Goal: Ask a question

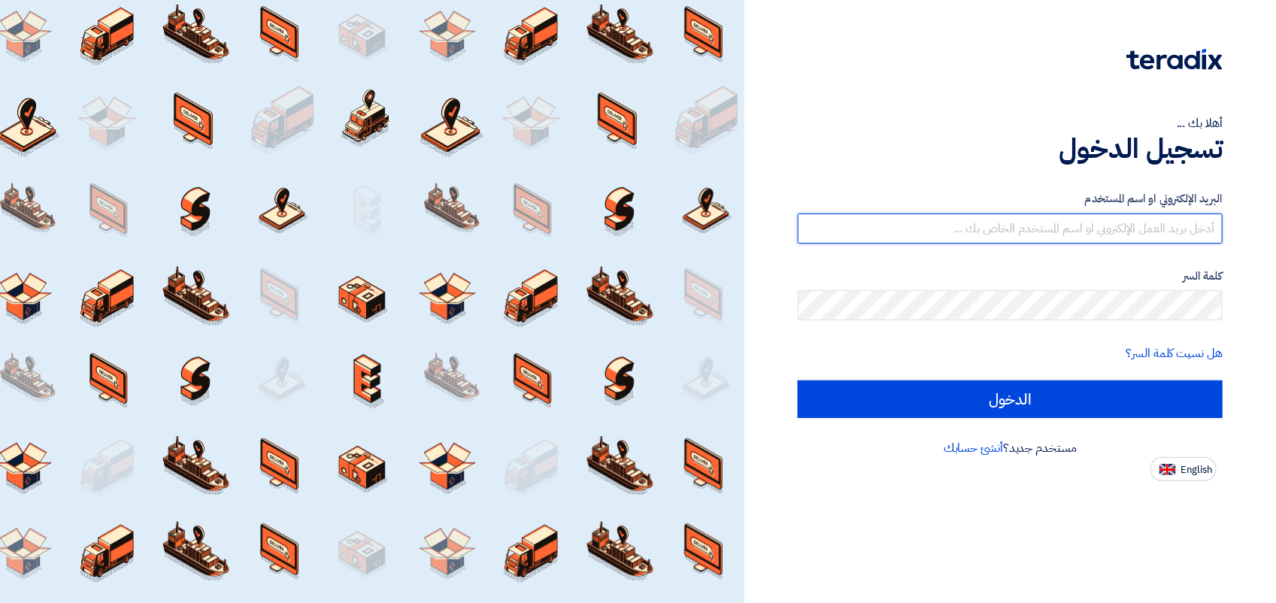
type input "[EMAIL_ADDRESS][DOMAIN_NAME]"
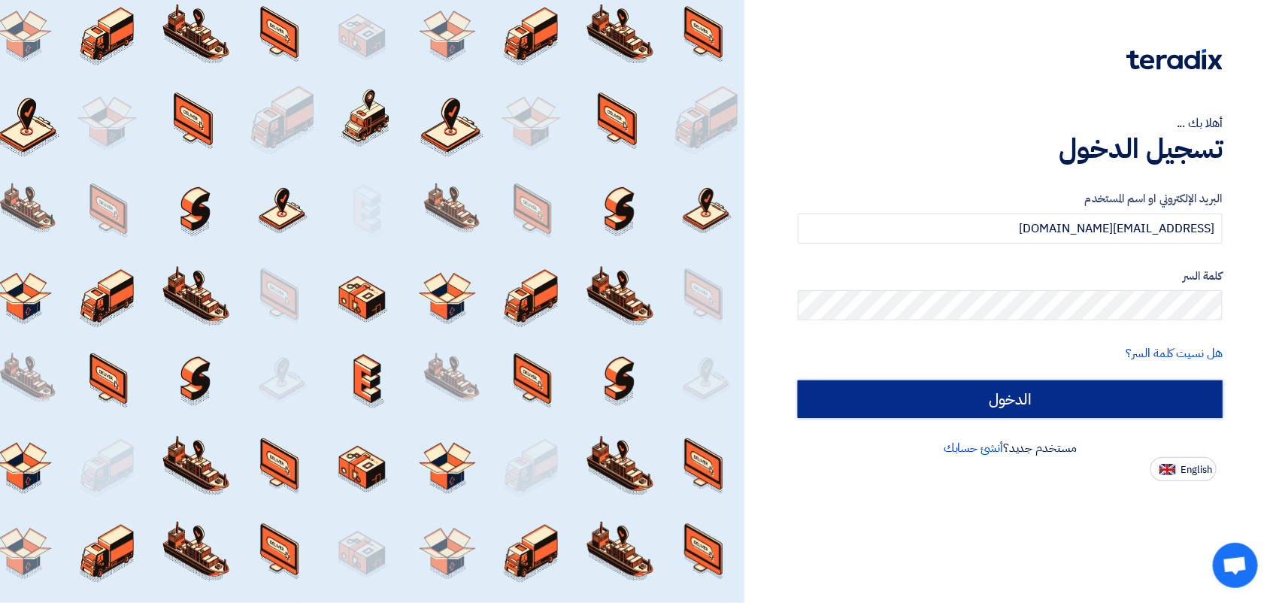
click at [875, 402] on input "الدخول" at bounding box center [1010, 399] width 425 height 38
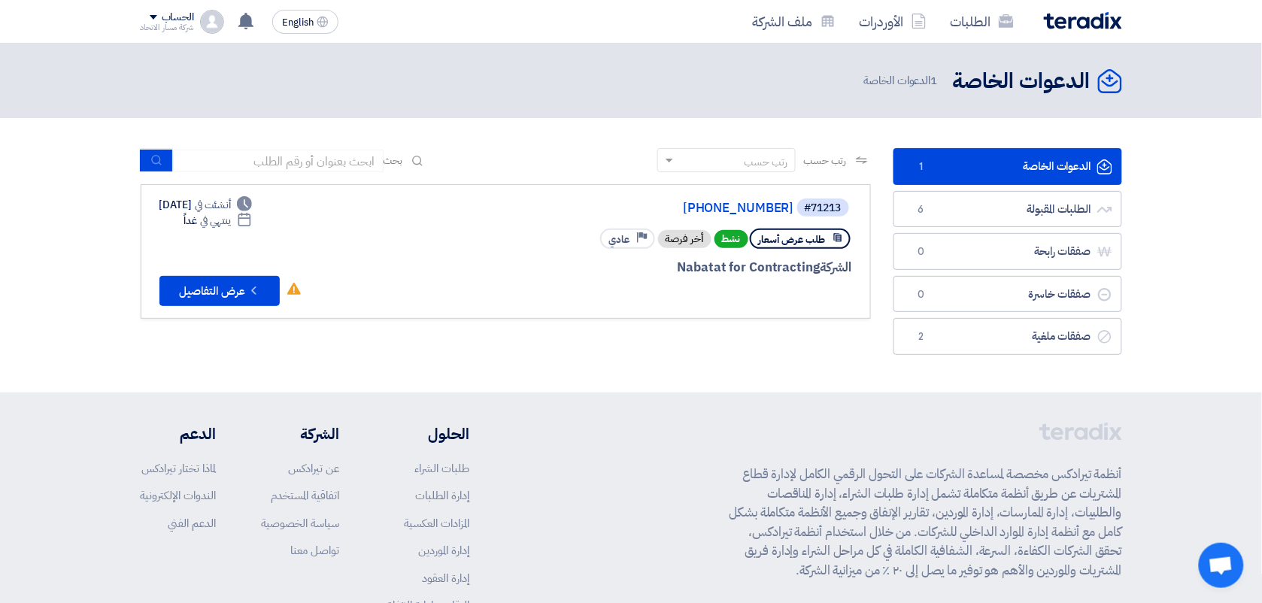
click at [463, 215] on div "#71213 [PHONE_NUMBER] طلب عرض أسعار نشط أخر فرصة Priority عادي الشركة Nabatat f…" at bounding box center [505, 251] width 693 height 109
click at [686, 208] on link "[PHONE_NUMBER]" at bounding box center [643, 209] width 301 height 14
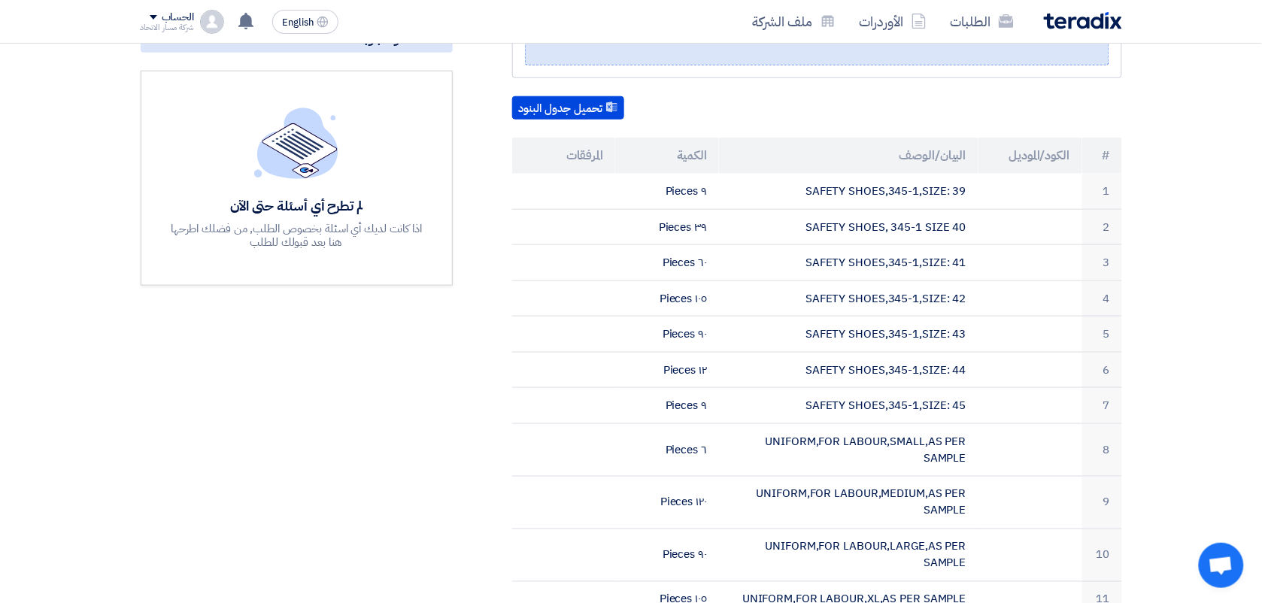
scroll to position [338, 0]
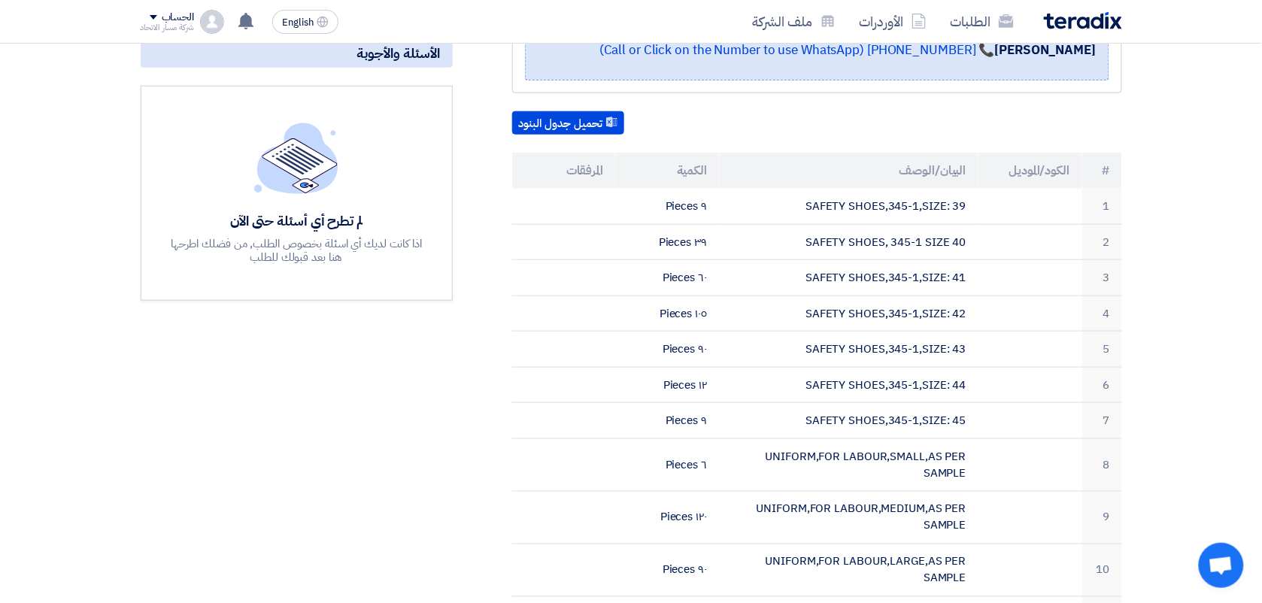
click at [305, 169] on img at bounding box center [296, 158] width 84 height 71
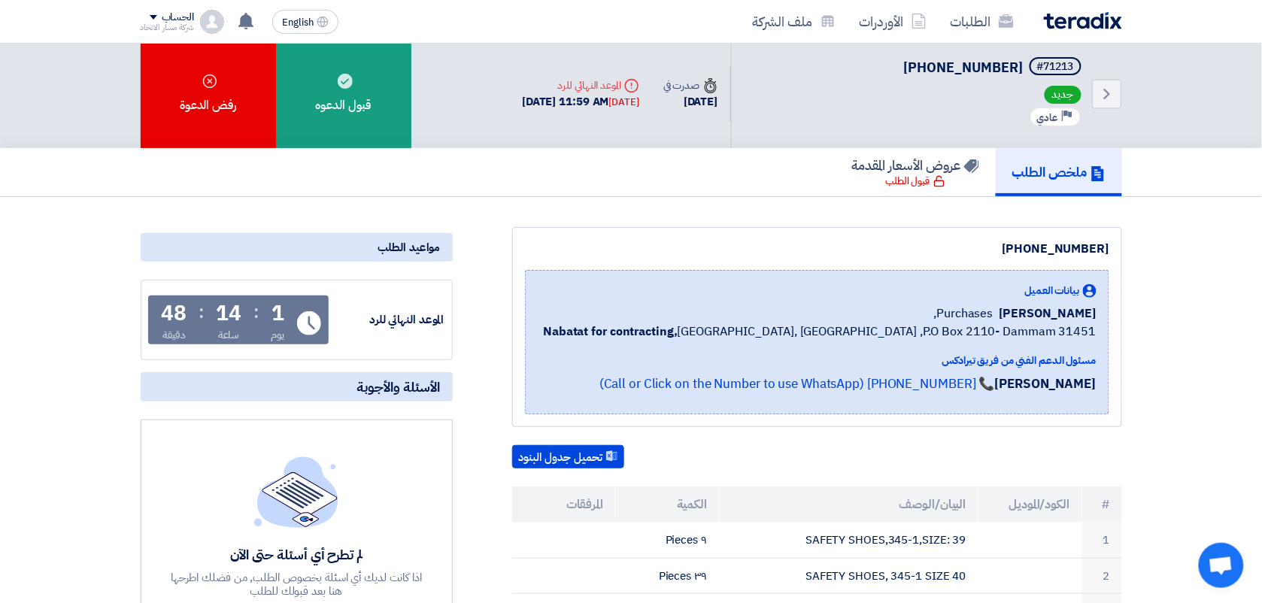
scroll to position [0, 0]
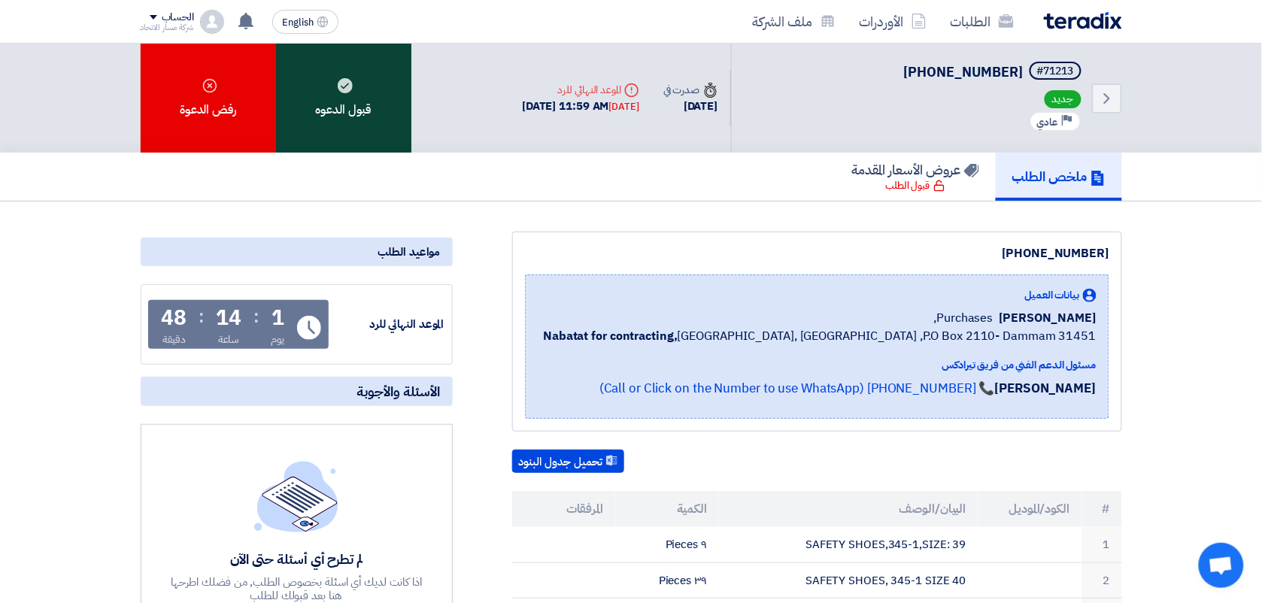
click at [369, 114] on div "قبول الدعوه" at bounding box center [343, 98] width 135 height 109
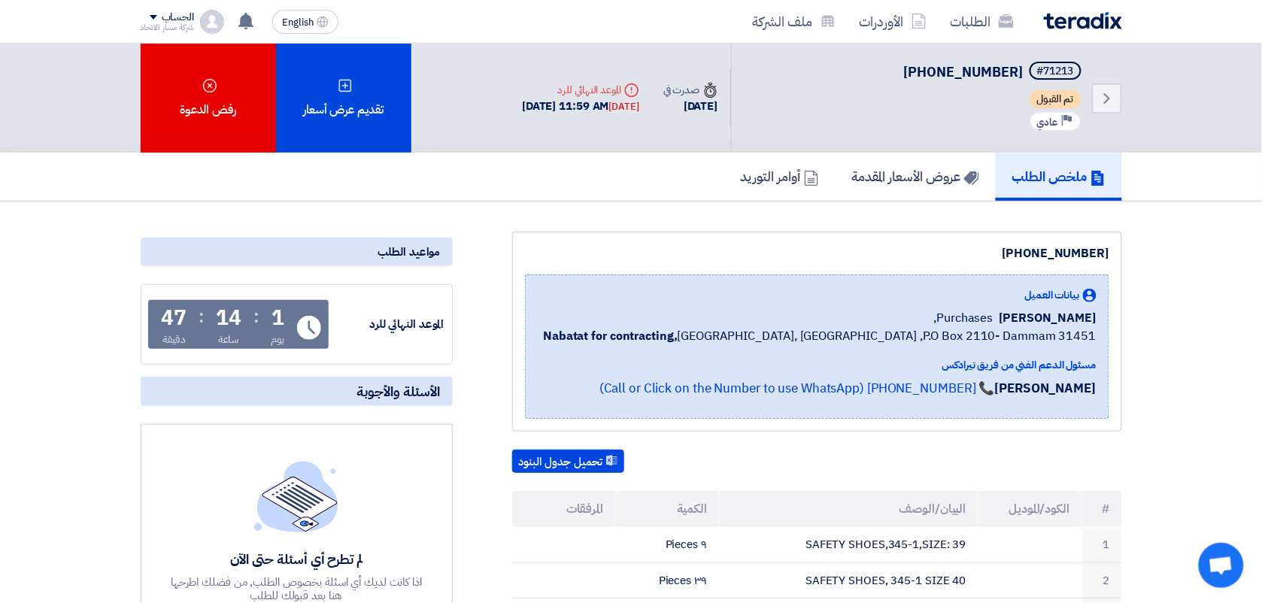
click at [401, 466] on div "لم تطرح أي أسئلة حتى الآن اذا كانت لديك أي اسئلة بخصوص الطلب, من فضلك اطرحها هن…" at bounding box center [296, 560] width 256 height 199
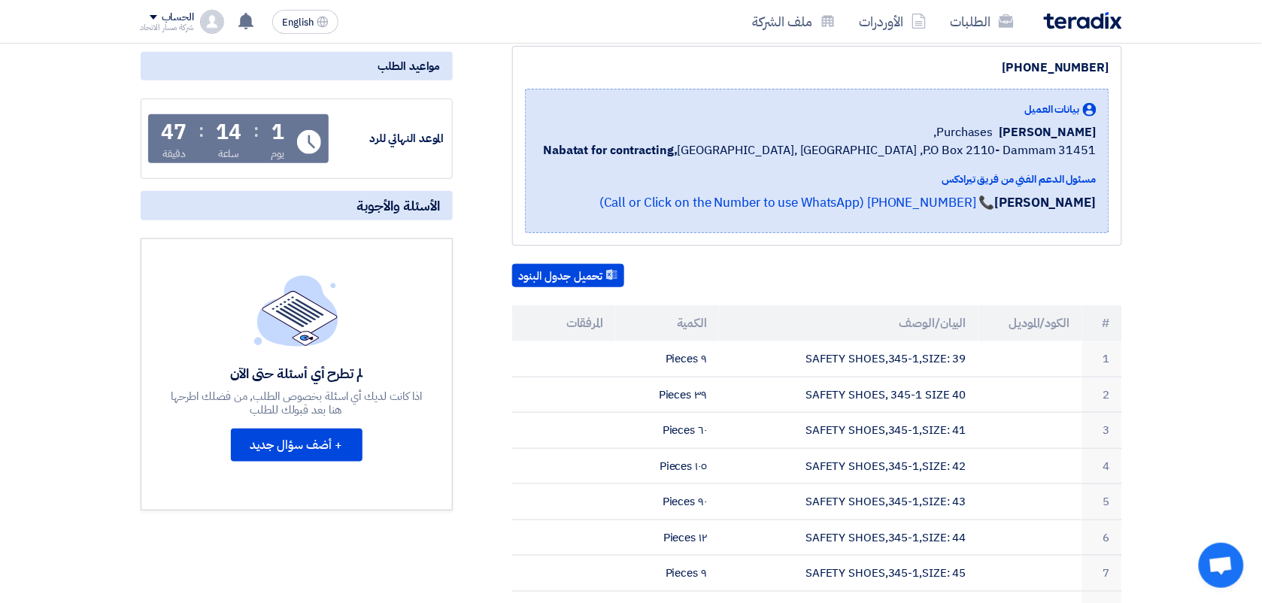
scroll to position [188, 0]
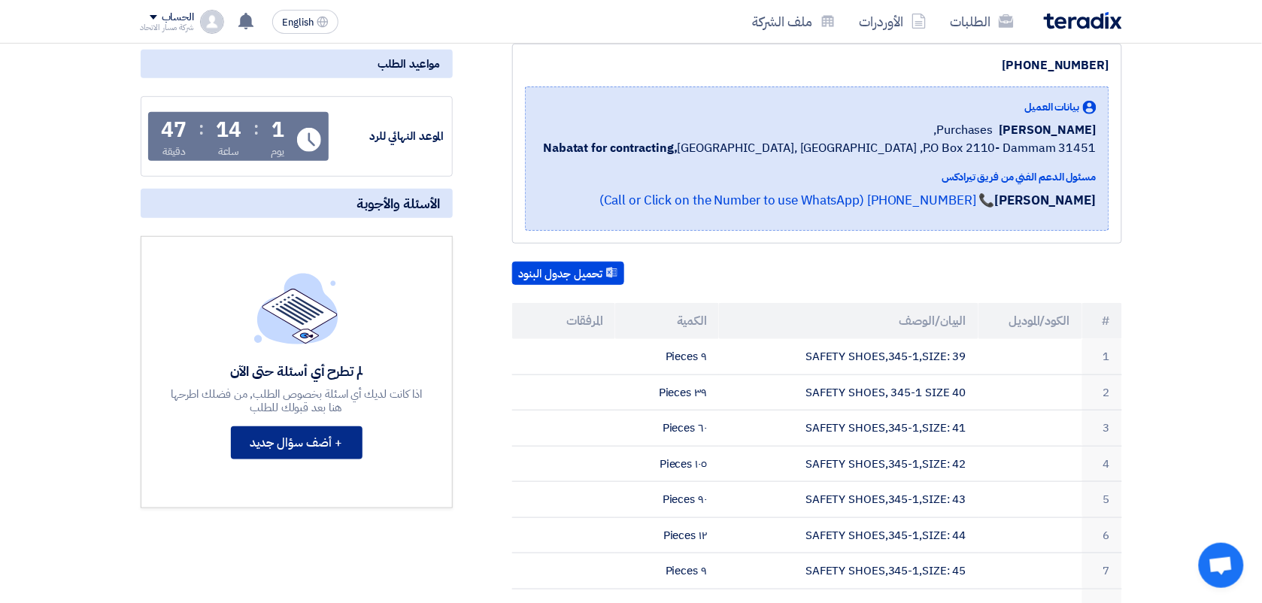
click at [336, 433] on button "+ أضف سؤال جديد" at bounding box center [297, 442] width 132 height 33
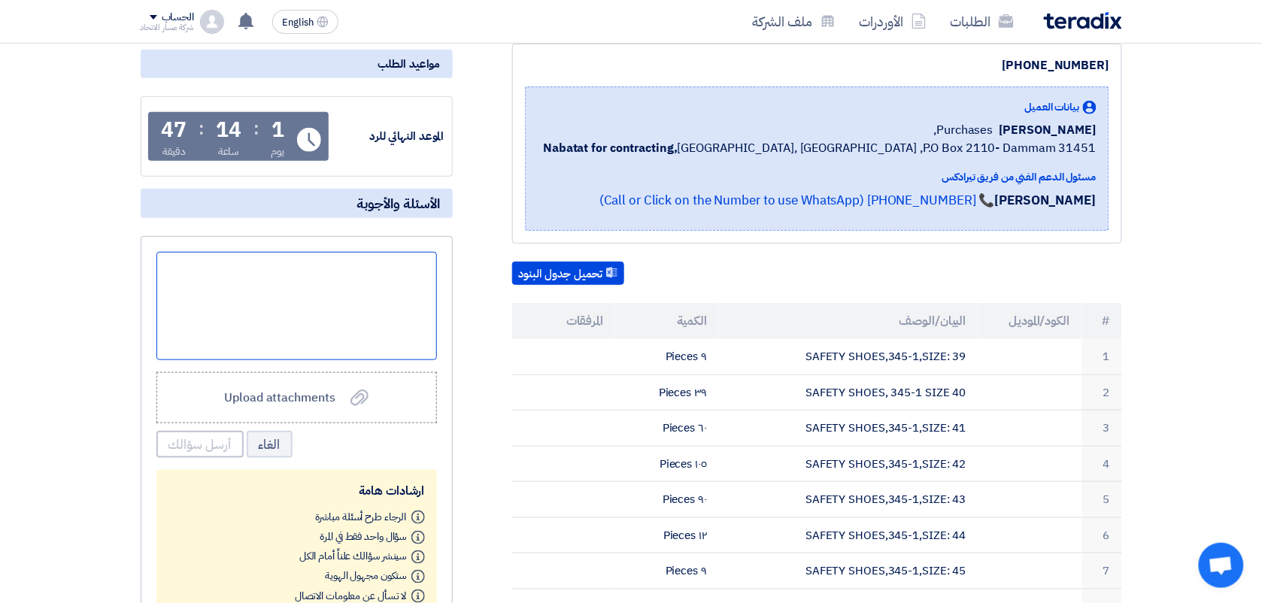
click at [408, 267] on div at bounding box center [296, 306] width 280 height 108
paste div
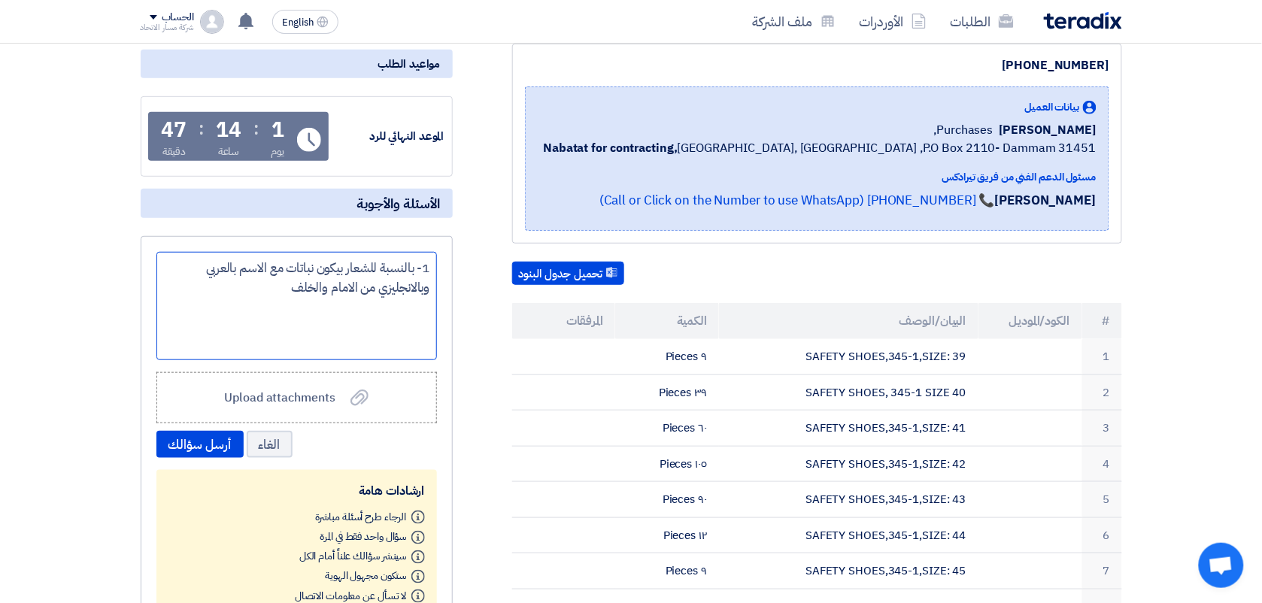
click at [408, 268] on div "1- بالنسبة للشعار بيكون نباتات مع الاسم بالعربي وبالانجليزي من الامام والخلف" at bounding box center [296, 306] width 280 height 108
click at [318, 265] on div "1- استفسار بخصوص للشعار بيكون نباتات مع الاسم بالعربي وبالانجليزي من الامام وال…" at bounding box center [296, 306] width 280 height 108
click at [276, 268] on div "1- استفسار بخصوص الشعار بيكون نباتات مع الاسم بالعربي وبالانجليزي من الامام وال…" at bounding box center [296, 306] width 280 height 108
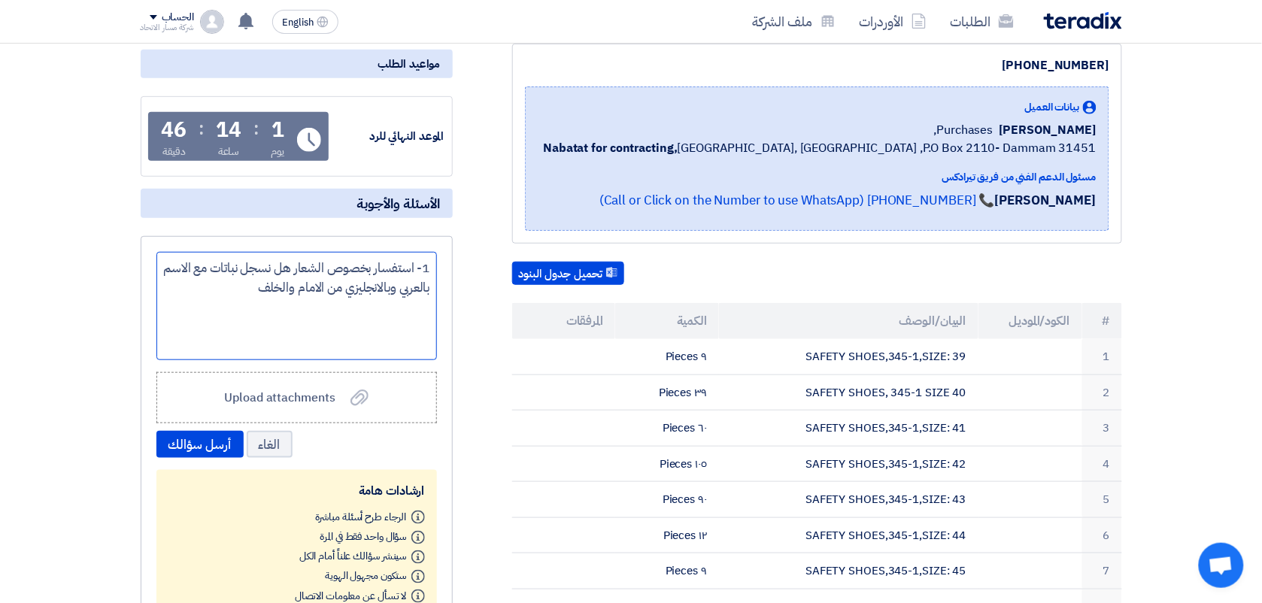
click at [196, 263] on div "1- استفسار بخصوص الشعار هل نسجل نباتات مع الاسم بالعربي وبالانجليزي من الامام و…" at bounding box center [296, 306] width 280 height 108
click at [184, 263] on div "1- استفسار بخصوص الشعار هل نسجل نباتات الاسم بالعربي وبالانجليزي من الامام والخ…" at bounding box center [296, 306] width 280 height 108
click at [373, 290] on div "1- استفسار بخصوص الشعار هل نسجل نباتات بالعربي و الانجليزي؟ من [DEMOGRAPHIC_DAT…" at bounding box center [296, 306] width 280 height 108
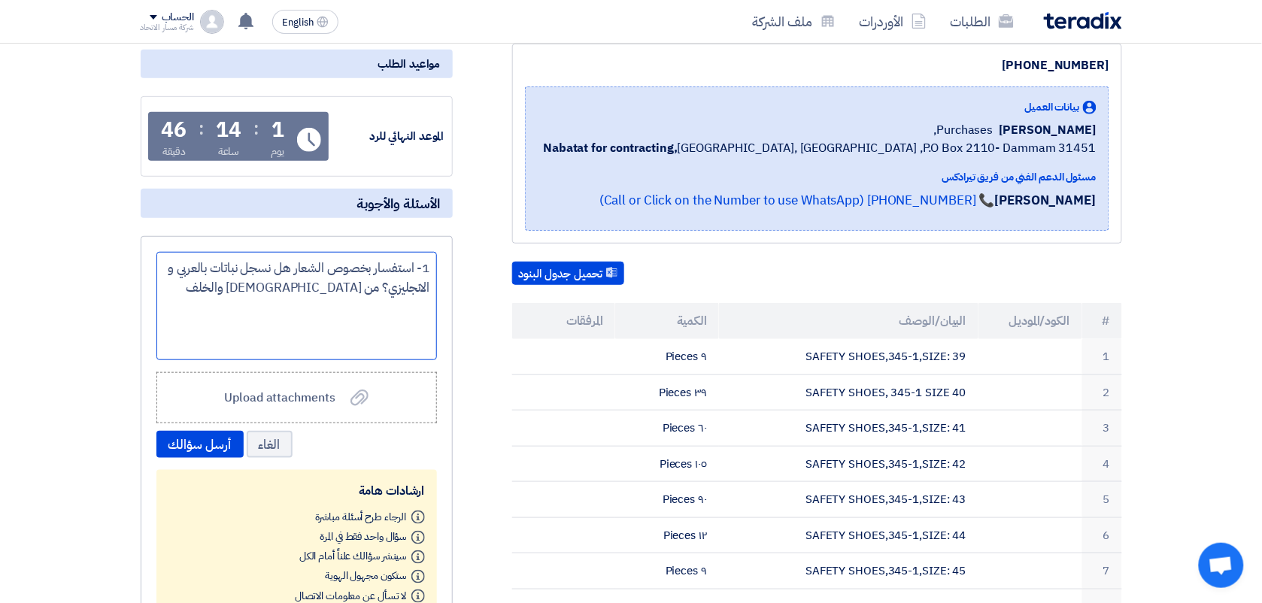
click at [376, 290] on div "1- استفسار بخصوص الشعار هل نسجل نباتات بالعربي و الانجليزي؟ من [DEMOGRAPHIC_DAT…" at bounding box center [296, 306] width 280 height 108
click at [286, 286] on div "1- استفسار بخصوص الشعار هل نسجل نباتات بالعربي و الانجليزي؟ ومن [DEMOGRAPHIC_DA…" at bounding box center [296, 306] width 280 height 108
click at [411, 299] on div "1- استفسار بخصوص الشعار هل نسجل نباتات بالعربي و الانجليزي؟ ومن [DEMOGRAPHIC_DA…" at bounding box center [296, 306] width 280 height 108
click at [434, 308] on div "1- استفسار بخصوص الشعار هل نسجل نباتات بالعربي و الانجليزي؟ ومن [DEMOGRAPHIC_DA…" at bounding box center [296, 306] width 280 height 108
click at [426, 307] on div "1- استفسار بخصوص الشعار هل نسجل نباتات بالعربي و الانجليزي؟ ومن [DEMOGRAPHIC_DA…" at bounding box center [296, 306] width 280 height 108
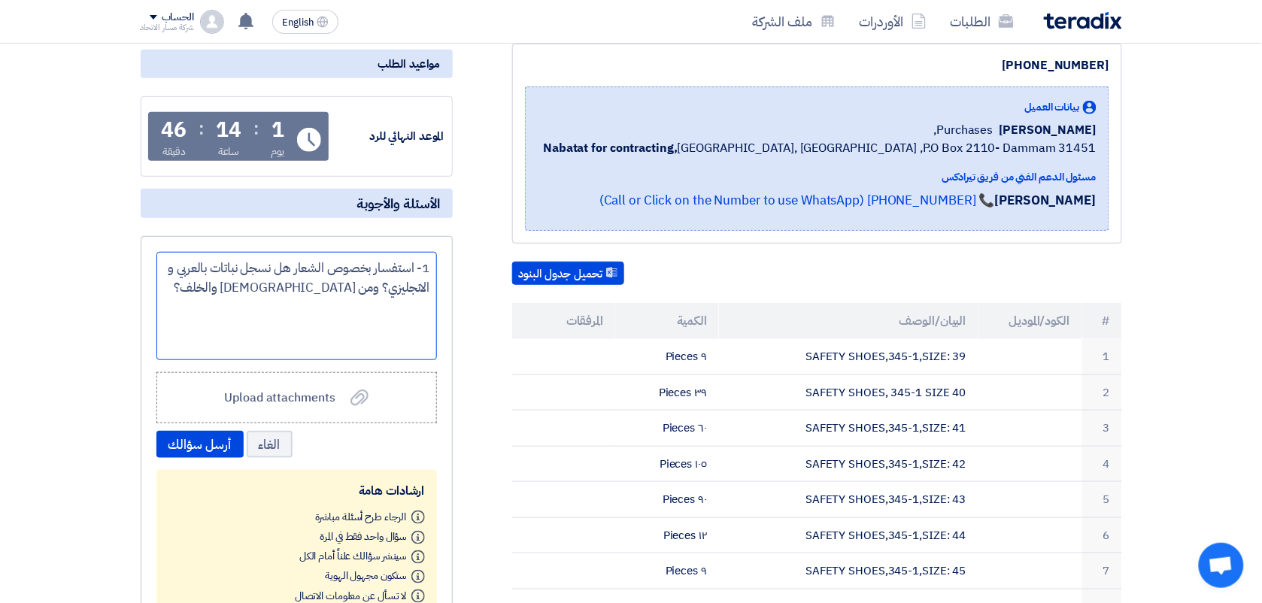
click at [268, 295] on div "1- استفسار بخصوص الشعار هل نسجل نباتات بالعربي و الانجليزي؟ ومن [DEMOGRAPHIC_DA…" at bounding box center [296, 306] width 280 height 108
click at [239, 286] on div "1- استفسار بخصوص الشعار هل نسجل نباتات بالعربي و الانجليزي؟ ومن [DEMOGRAPHIC_DA…" at bounding box center [296, 306] width 280 height 108
click at [186, 292] on div "1- استفسار بخصوص الشعار هل نسجل نباتات بالعربي و الانجليزي؟ ومن [DEMOGRAPHIC_DA…" at bounding box center [296, 306] width 280 height 108
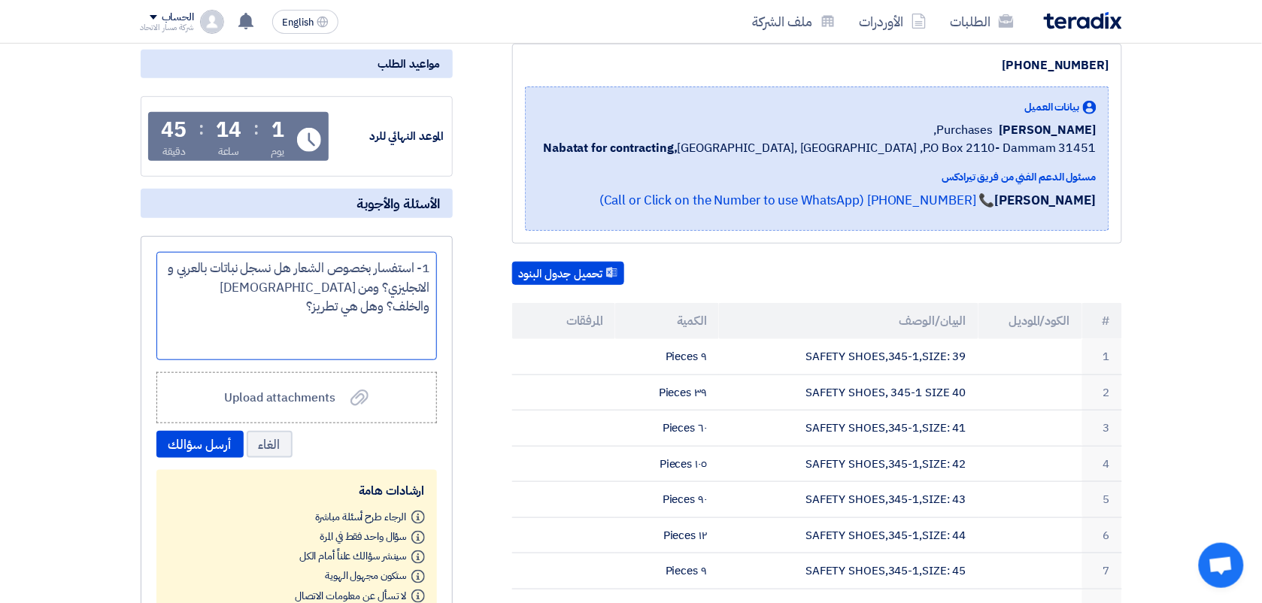
click at [247, 289] on div "1- استفسار بخصوص الشعار هل نسجل نباتات بالعربي و الانجليزي؟ ومن [DEMOGRAPHIC_DA…" at bounding box center [296, 306] width 280 height 108
click at [196, 284] on div "1- استفسار بخصوص الشعار هل نسجل نباتات بالعربي و الانجليزي؟ ومن [DEMOGRAPHIC_DA…" at bounding box center [296, 306] width 280 height 108
click at [213, 283] on div "1- استفسار بخصوص الشعار هل نسجل نباتات بالعربي و الانجليزي؟ ومن [DEMOGRAPHIC_DA…" at bounding box center [296, 306] width 280 height 108
click at [223, 284] on div "1- استفسار بخصوص الشعار هل نسجل نباتات بالعربي و الانجليزي؟ ومن [DEMOGRAPHIC_DA…" at bounding box center [296, 306] width 280 height 108
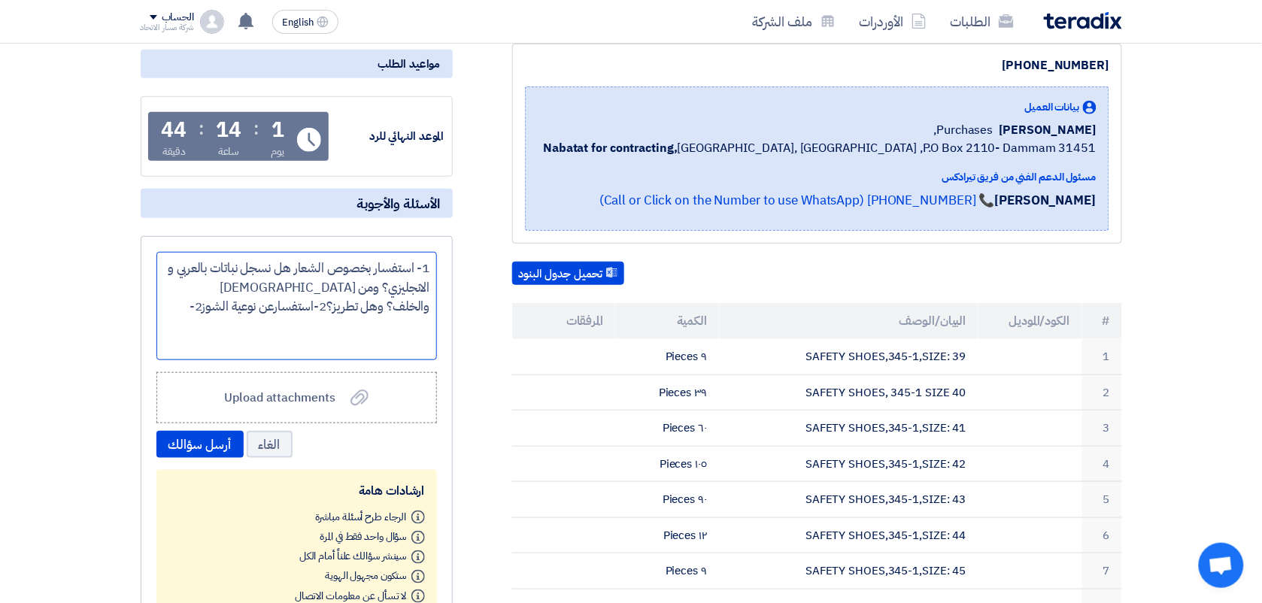
click at [389, 302] on div "1- استفسار بخصوص الشعار هل نسجل نباتات بالعربي و الانجليزي؟ ومن [DEMOGRAPHIC_DA…" at bounding box center [296, 306] width 280 height 108
click at [305, 302] on div "1- استفسار بخصوص الشعار هل نسجل نباتات بالعربي و الانجليزي؟ ومن [DEMOGRAPHIC_DA…" at bounding box center [296, 306] width 280 height 108
drag, startPoint x: 305, startPoint y: 302, endPoint x: 314, endPoint y: 302, distance: 9.0
click at [314, 302] on div "1- استفسار بخصوص الشعار هل نسجل نباتات بالعربي و الانجليزي؟ ومن [DEMOGRAPHIC_DA…" at bounding box center [296, 306] width 280 height 108
click at [386, 302] on div "1- استفسار بخصوص الشعار هل نسجل نباتات بالعربي و الانجليزي؟ ومن [DEMOGRAPHIC_DA…" at bounding box center [296, 306] width 280 height 108
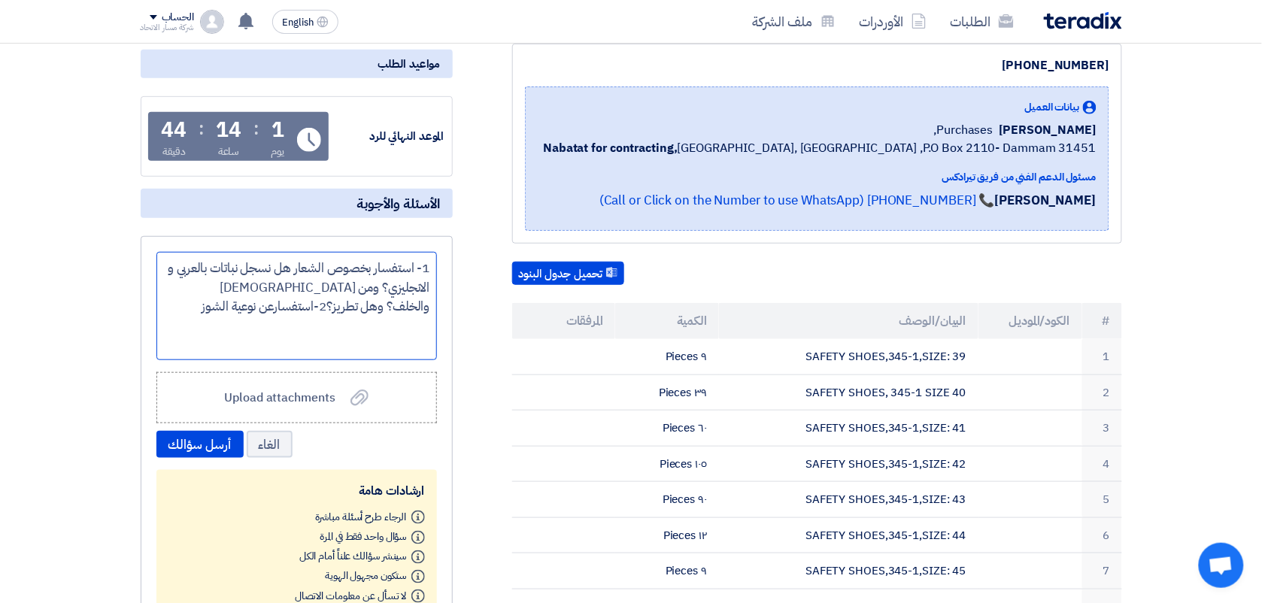
click at [391, 302] on div "1- استفسار بخصوص الشعار هل نسجل نباتات بالعربي و الانجليزي؟ ومن [DEMOGRAPHIC_DA…" at bounding box center [296, 306] width 280 height 108
click at [220, 283] on div "1- استفسار بخصوص الشعار هل نسجل نباتات بالعربي و الانجليزي؟ ومن [DEMOGRAPHIC_DA…" at bounding box center [296, 306] width 280 height 108
click at [373, 302] on div "1- استفسار بخصوص الشعار هل نسجل نباتات بالعربي و الانجليزي؟ ومن [DEMOGRAPHIC_DA…" at bounding box center [296, 306] width 280 height 108
click at [370, 302] on div "1- استفسار بخصوص الشعار هل نسجل نباتات بالعربي و الانجليزي؟ ومن [DEMOGRAPHIC_DA…" at bounding box center [296, 306] width 280 height 108
click at [344, 305] on div "1- استفسار بخصوص الشعار هل نسجل نباتات بالعربي و الانجليزي؟ ومن [DEMOGRAPHIC_DA…" at bounding box center [296, 306] width 280 height 108
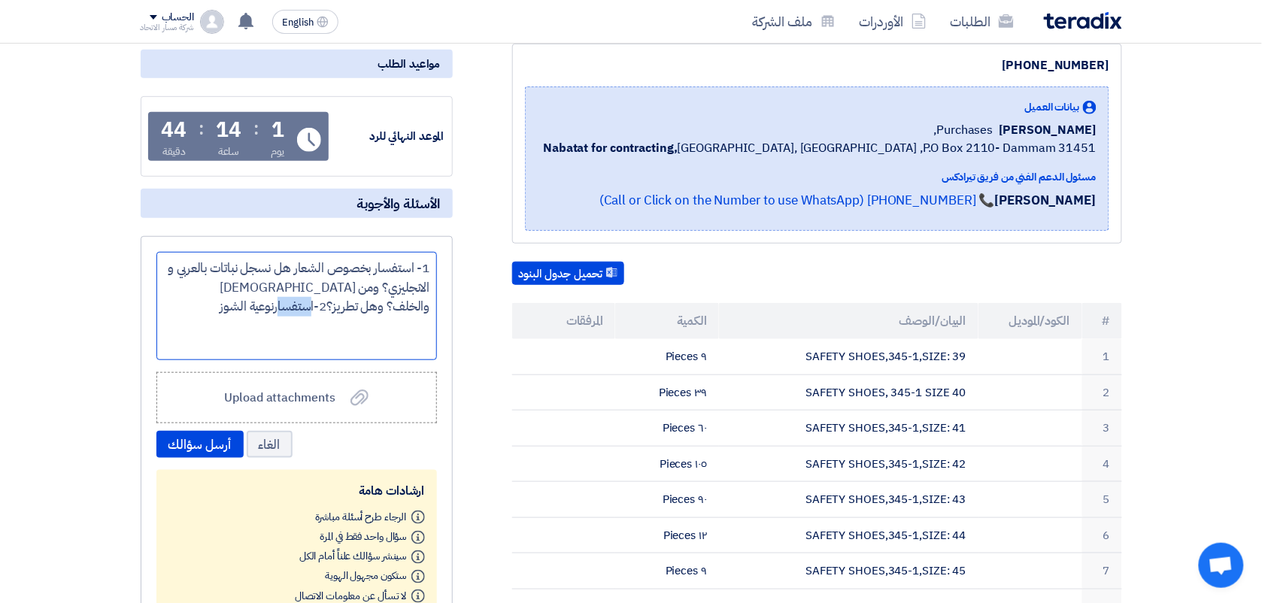
click at [344, 305] on div "1- استفسار بخصوص الشعار هل نسجل نباتات بالعربي و الانجليزي؟ ومن [DEMOGRAPHIC_DA…" at bounding box center [296, 306] width 280 height 108
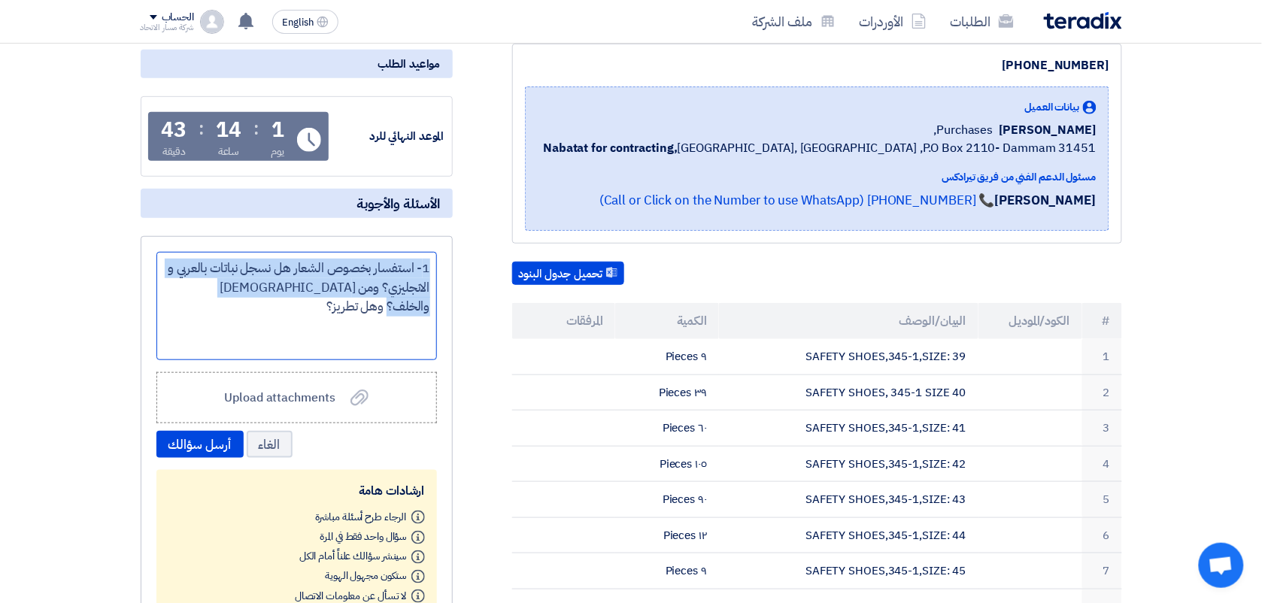
drag, startPoint x: 431, startPoint y: 268, endPoint x: 216, endPoint y: 292, distance: 216.4
click at [216, 292] on div "1- استفسار بخصوص الشعار هل نسجل نباتات بالعربي و الانجليزي؟ ومن [DEMOGRAPHIC_DA…" at bounding box center [296, 306] width 280 height 108
copy div "1- استفسار بخصوص الشعار هل نسجل نباتات بالعربي و الانجليزي؟ ومن [DEMOGRAPHIC_DA…"
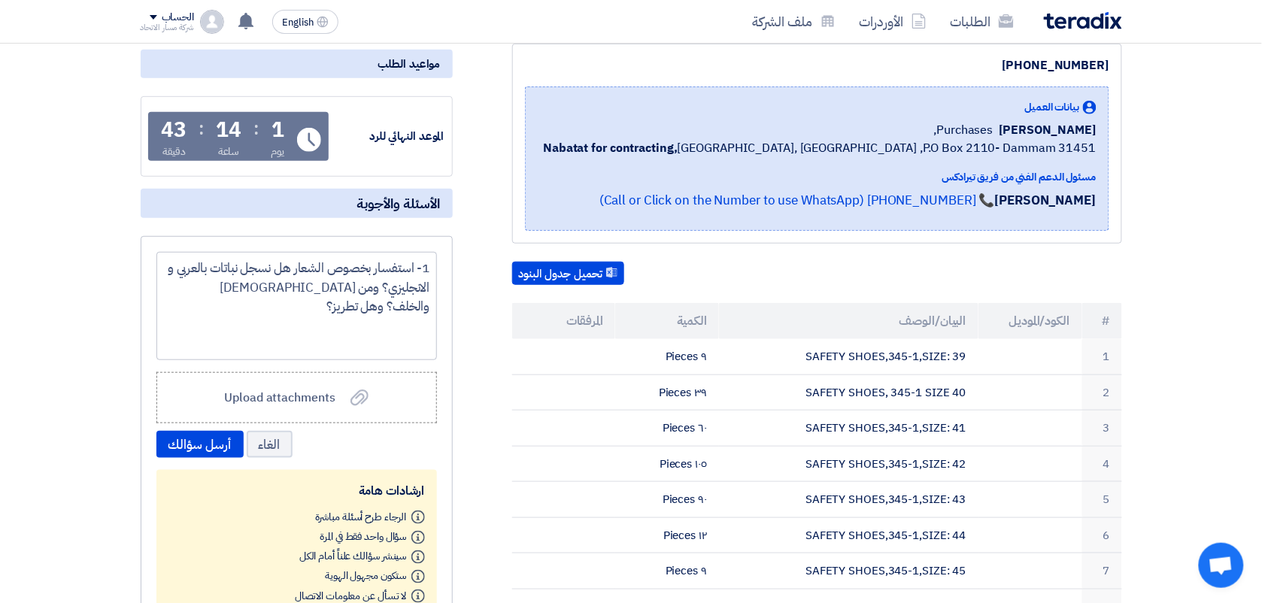
click at [405, 449] on div "الغاء أرسل سؤالك" at bounding box center [296, 444] width 280 height 27
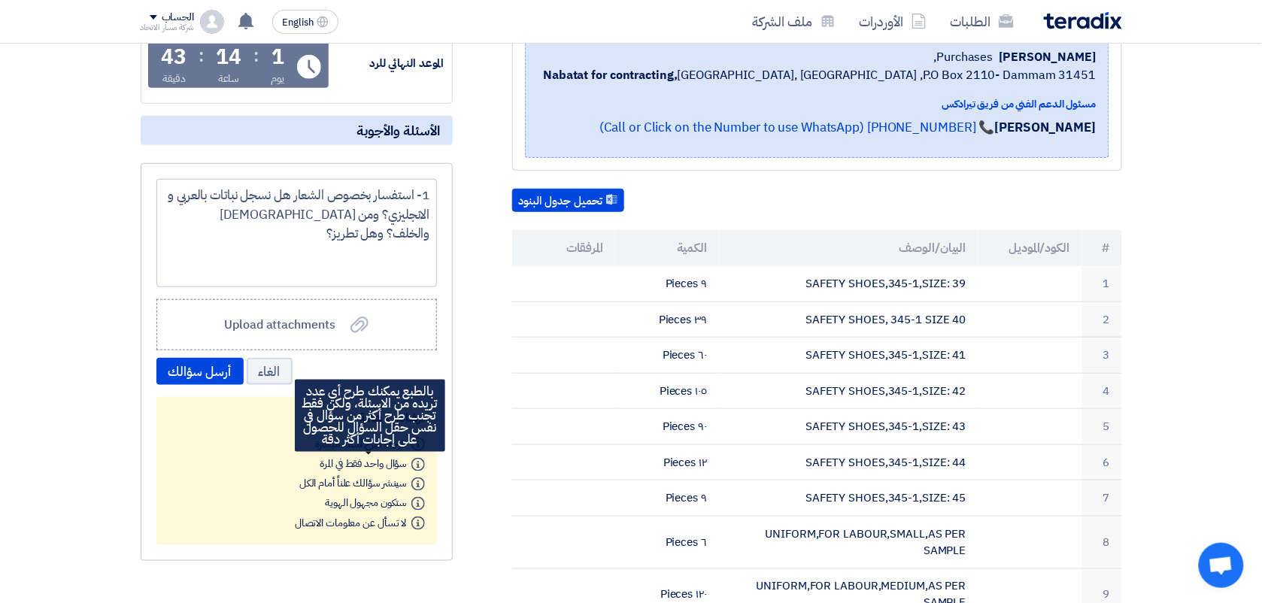
scroll to position [263, 0]
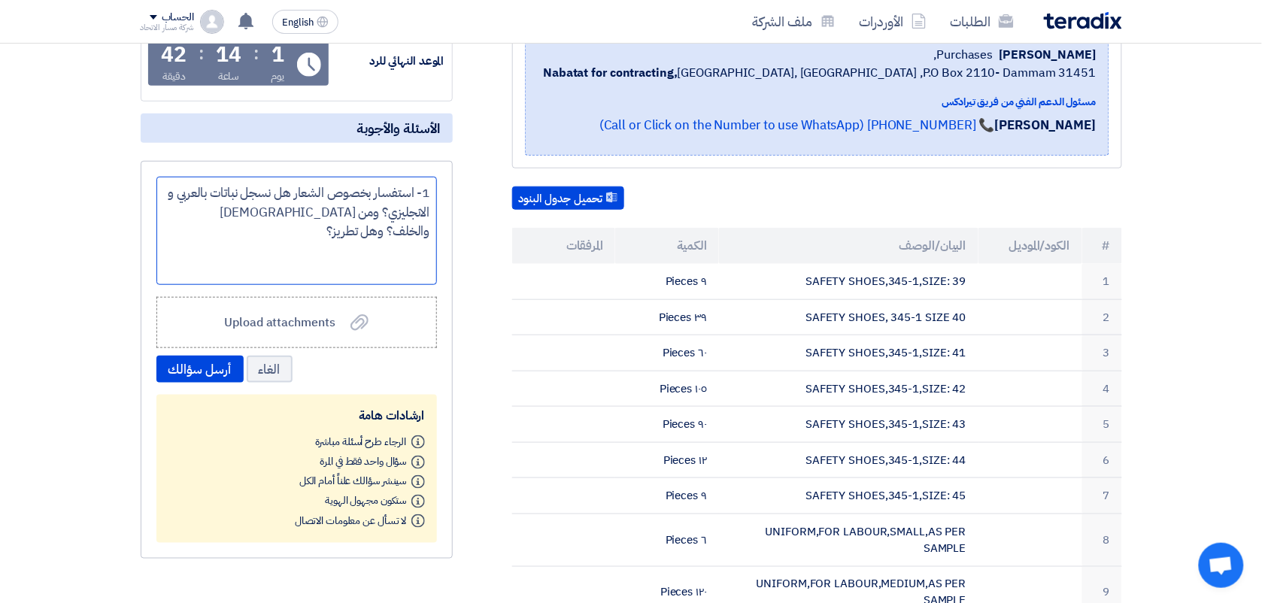
click at [377, 235] on div "1- استفسار بخصوص الشعار هل نسجل نباتات بالعربي و الانجليزي؟ ومن [DEMOGRAPHIC_DA…" at bounding box center [296, 231] width 280 height 108
click at [203, 204] on div "1- استفسار بخصوص الشعار هل نسجل نباتات بالعربي و الانجليزي؟ ومن [DEMOGRAPHIC_DA…" at bounding box center [296, 231] width 280 height 108
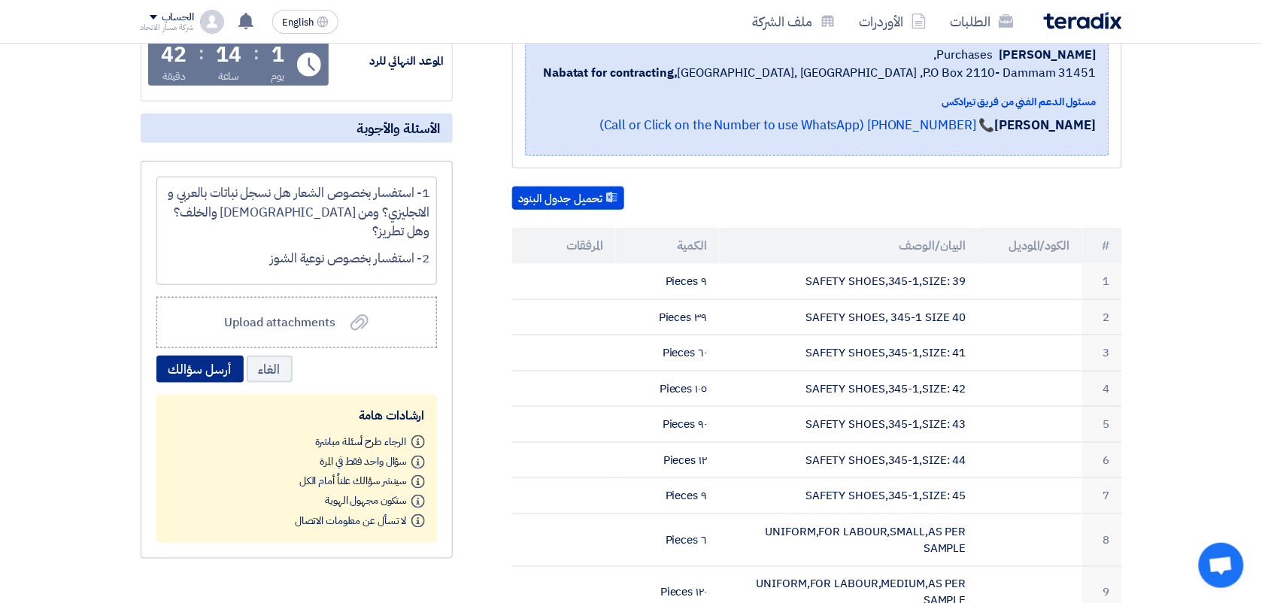
click at [197, 363] on button "أرسل سؤالك" at bounding box center [199, 369] width 87 height 27
click at [203, 377] on button "أرسل سؤالك" at bounding box center [199, 369] width 87 height 27
click at [205, 370] on button "أرسل سؤالك" at bounding box center [199, 369] width 87 height 27
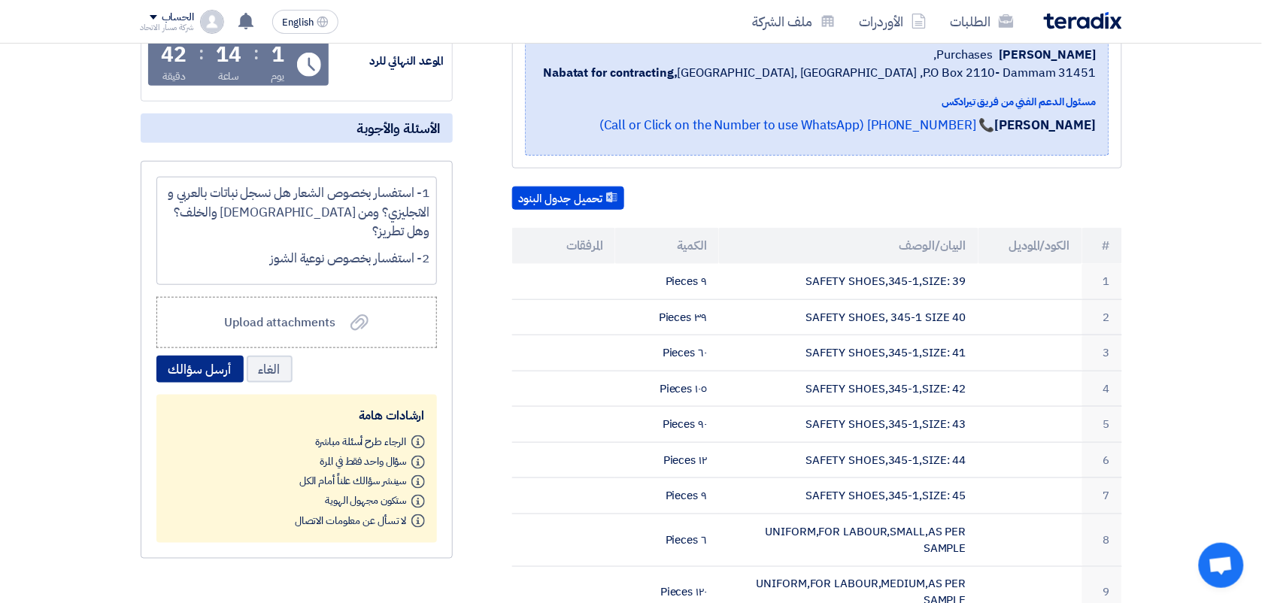
click at [205, 370] on button "أرسل سؤالك" at bounding box center [199, 369] width 87 height 27
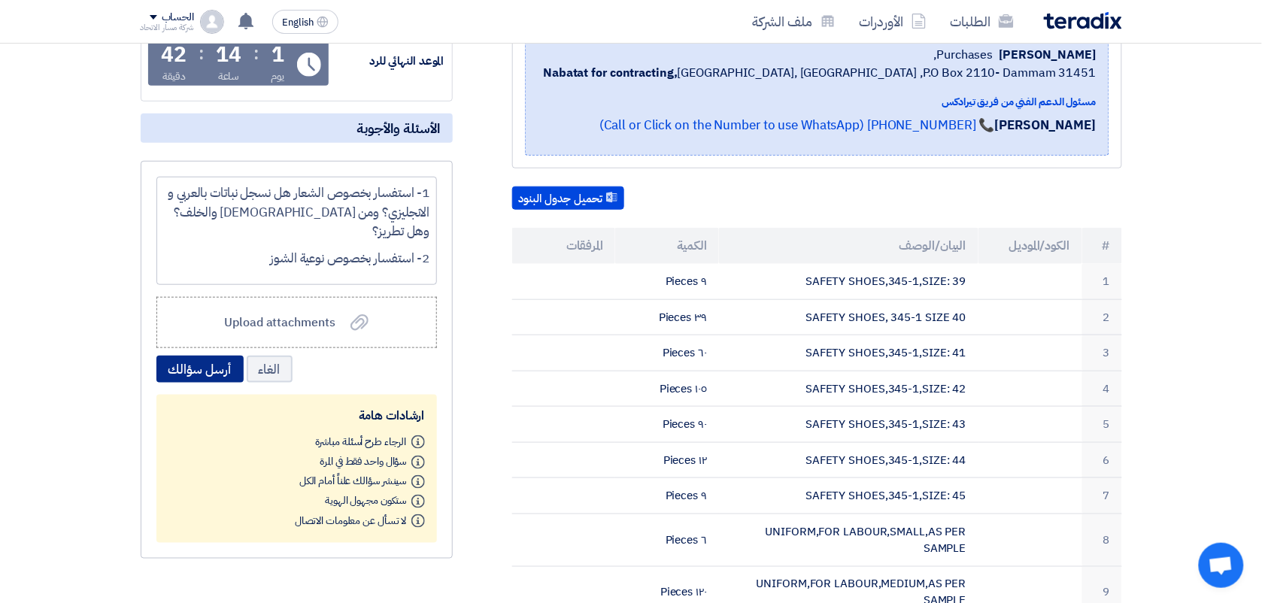
click at [205, 370] on button "أرسل سؤالك" at bounding box center [199, 369] width 87 height 27
click at [416, 378] on div "الغاء أرسل سؤالك" at bounding box center [296, 369] width 280 height 27
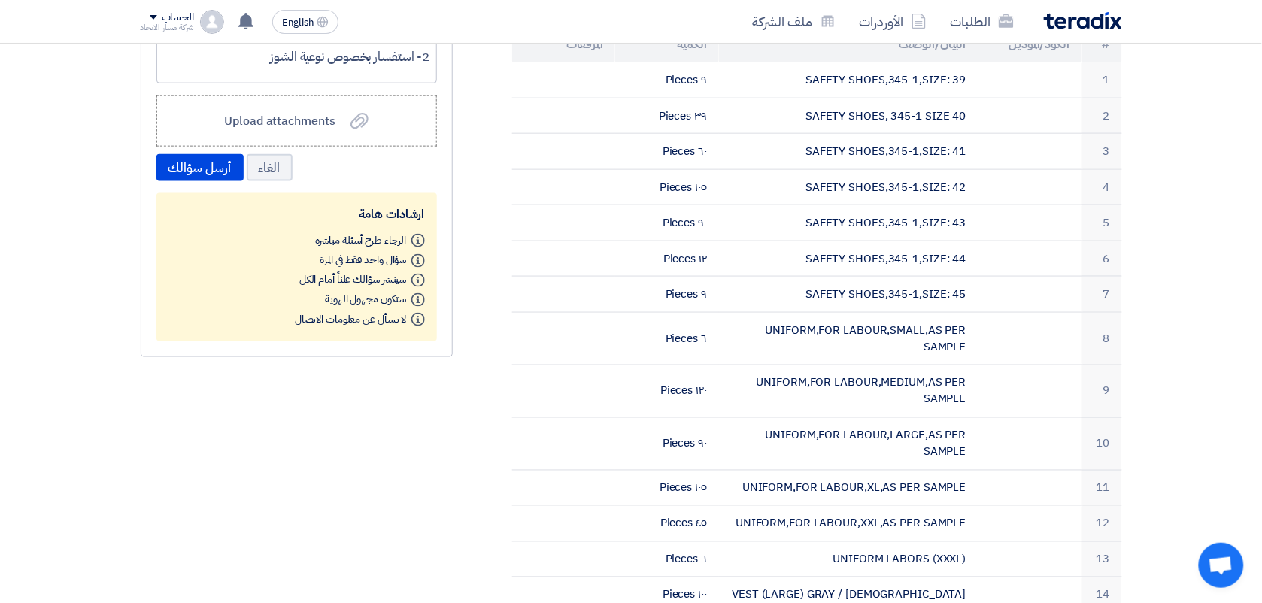
scroll to position [464, 0]
click at [218, 177] on button "أرسل سؤالك" at bounding box center [199, 168] width 87 height 27
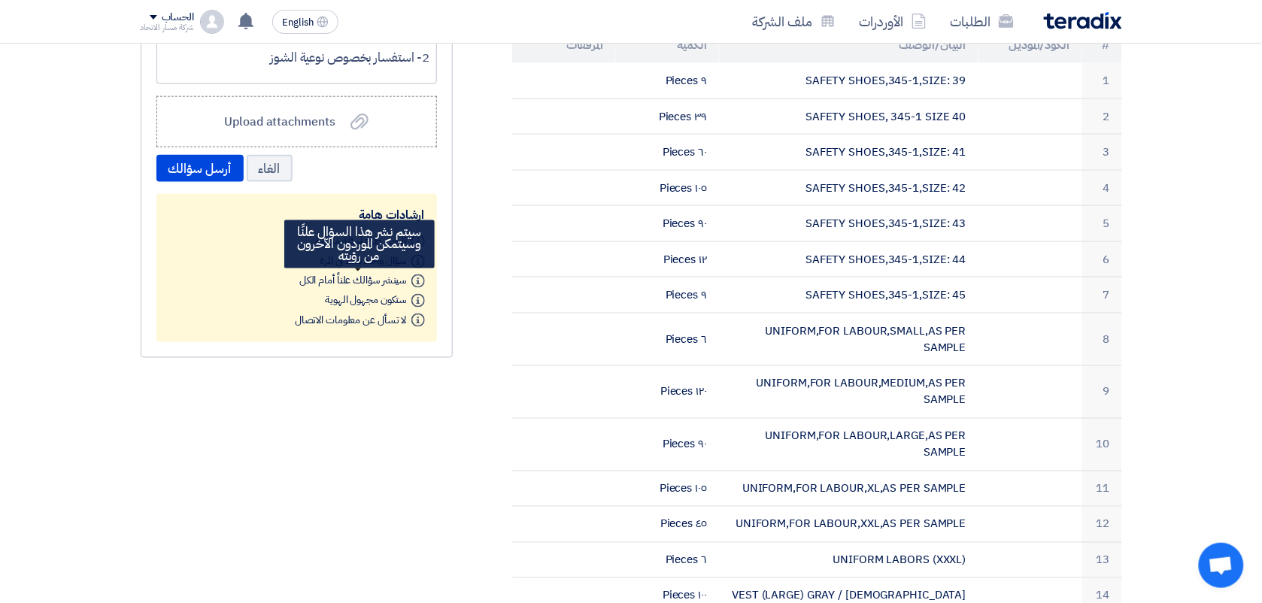
click at [415, 283] on use at bounding box center [418, 281] width 14 height 14
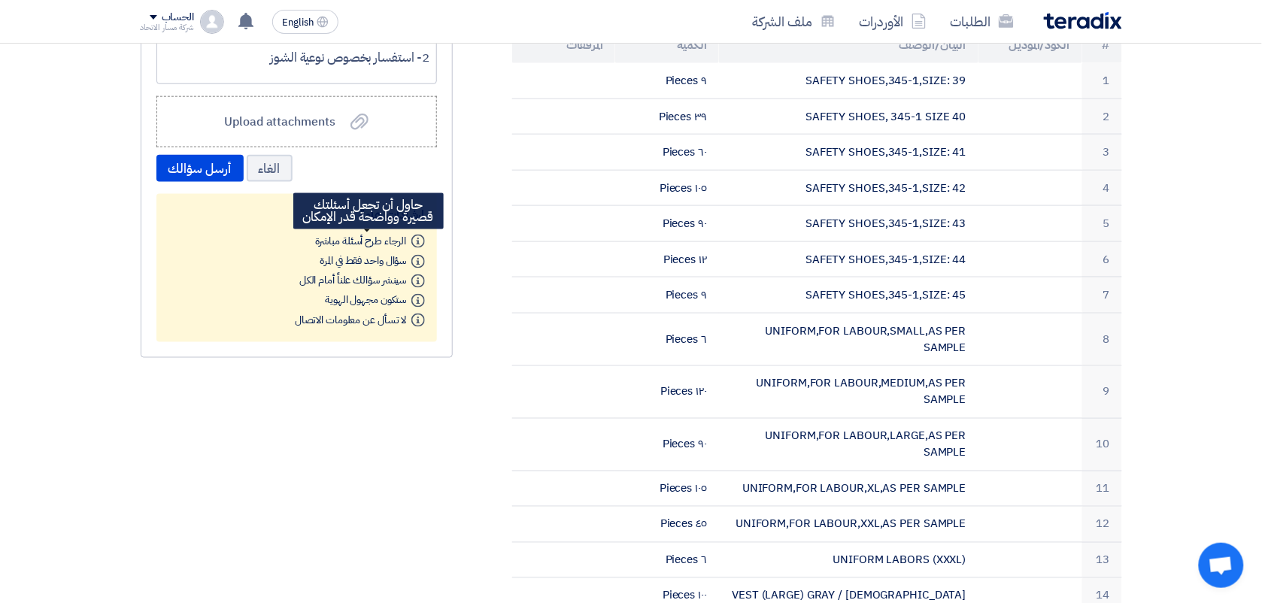
click at [414, 238] on icon "Info" at bounding box center [418, 242] width 14 height 14
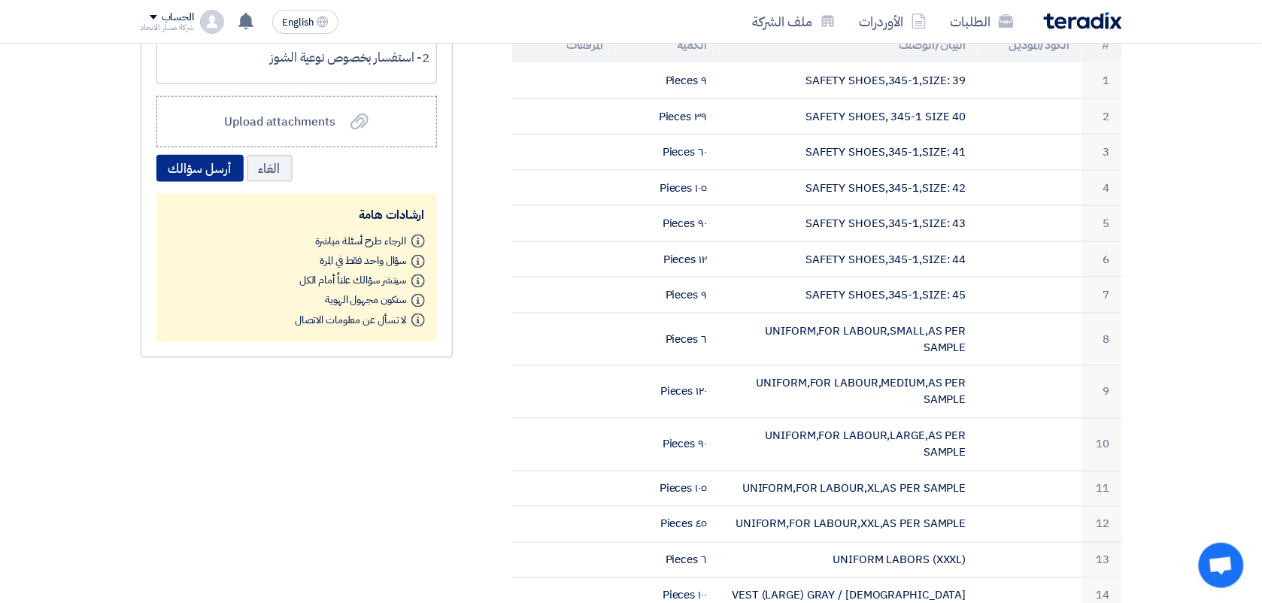
click at [224, 162] on button "أرسل سؤالك" at bounding box center [199, 168] width 87 height 27
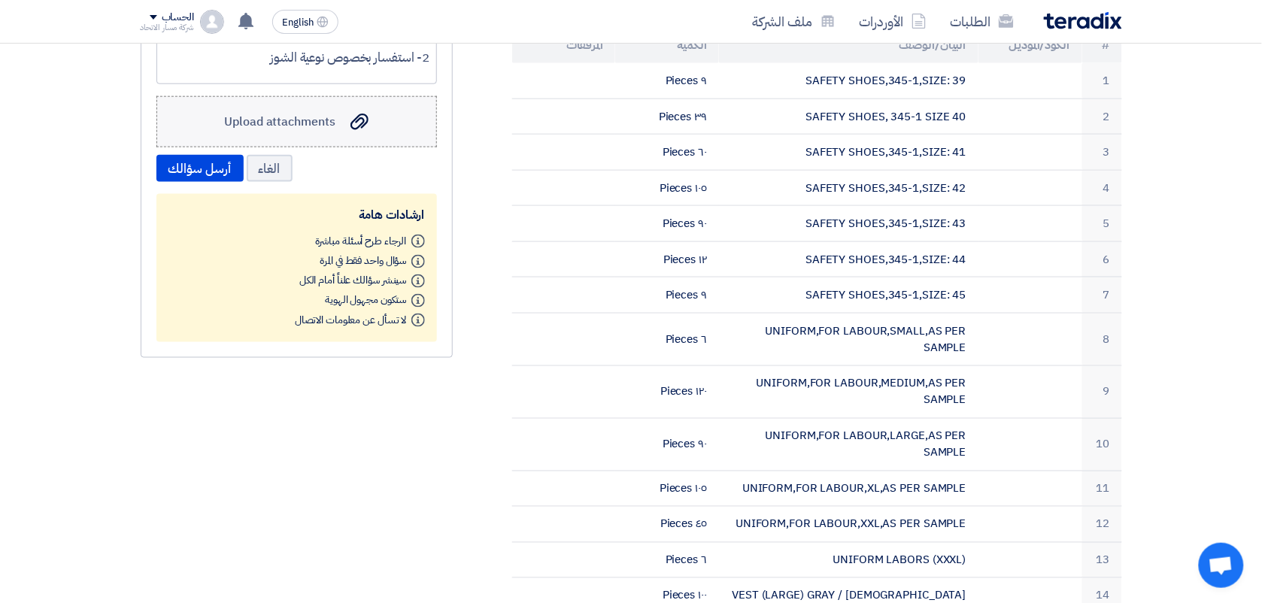
click at [271, 134] on label "Upload attachments Upload attachments" at bounding box center [296, 121] width 280 height 51
click at [0, 0] on input "Upload attachments Upload attachments" at bounding box center [0, 0] width 0 height 0
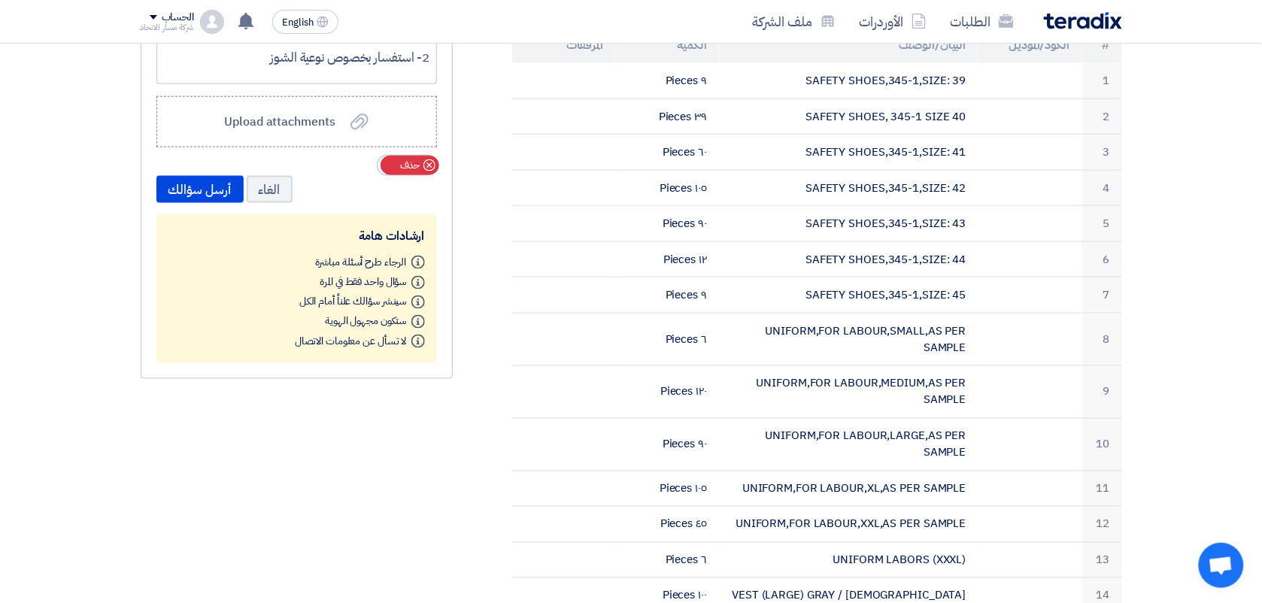
click at [401, 164] on span "حذف" at bounding box center [410, 165] width 20 height 15
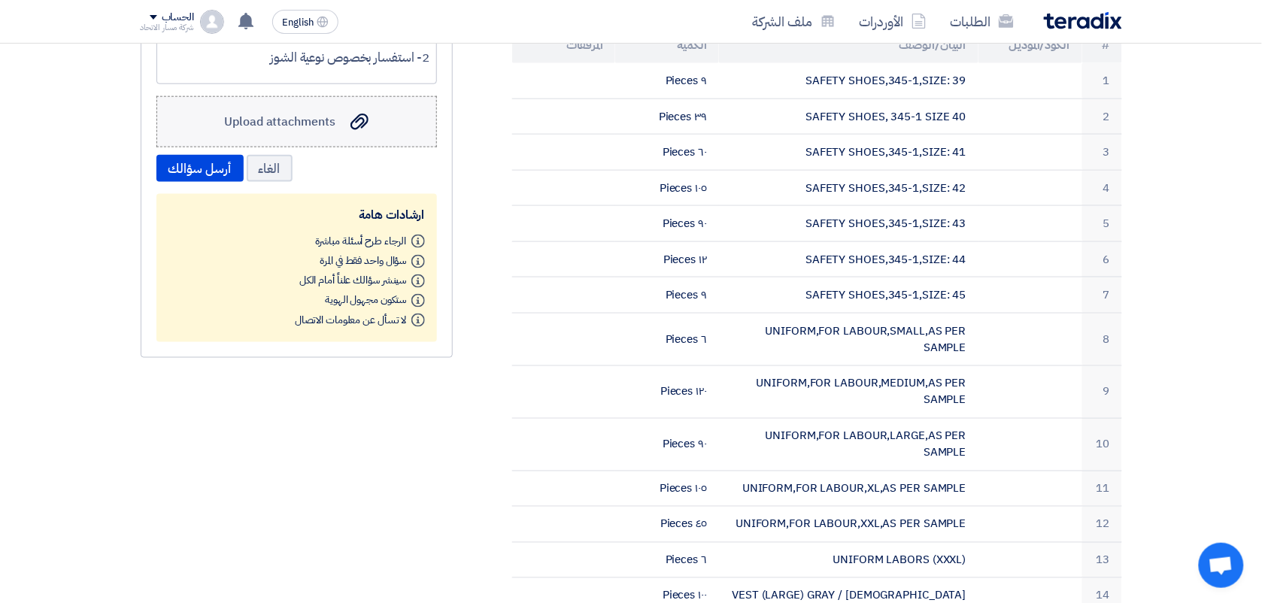
click at [314, 132] on label "Upload attachments Upload attachments" at bounding box center [296, 121] width 280 height 51
click at [0, 0] on input "Upload attachments Upload attachments" at bounding box center [0, 0] width 0 height 0
click at [219, 167] on button "أرسل سؤالك" at bounding box center [199, 168] width 87 height 27
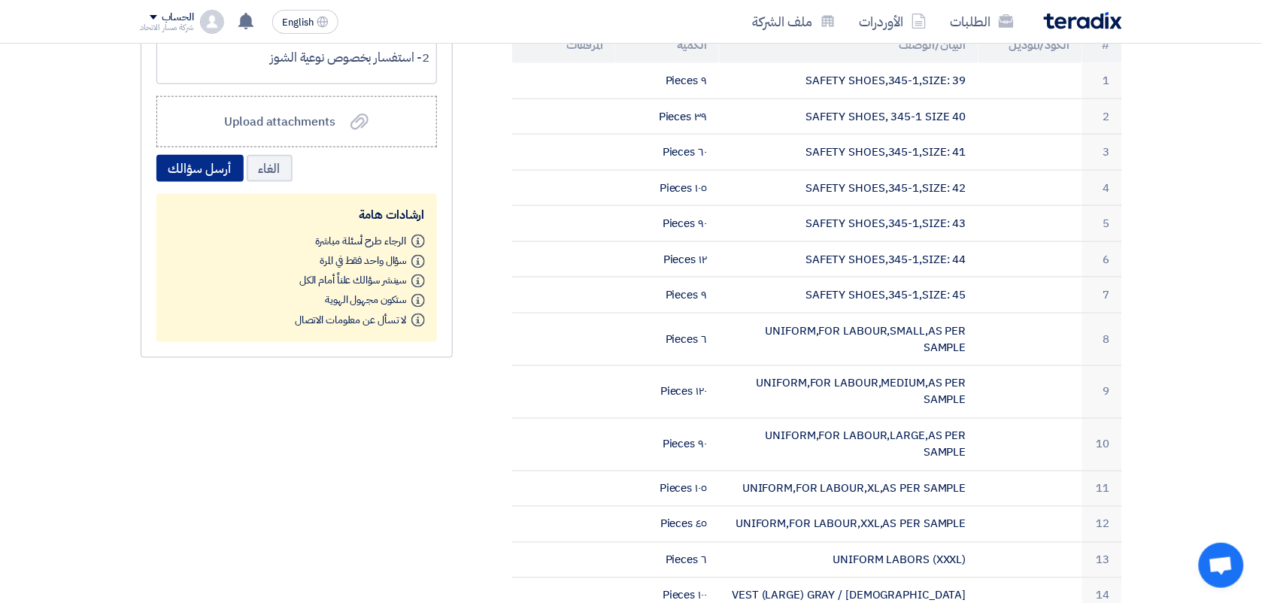
click at [219, 167] on button "أرسل سؤالك" at bounding box center [199, 168] width 87 height 27
click at [501, 144] on div "[PHONE_NUMBER] بيانات العميل [PERSON_NAME] Purchases, Nabatat for contracting, …" at bounding box center [798, 492] width 669 height 1448
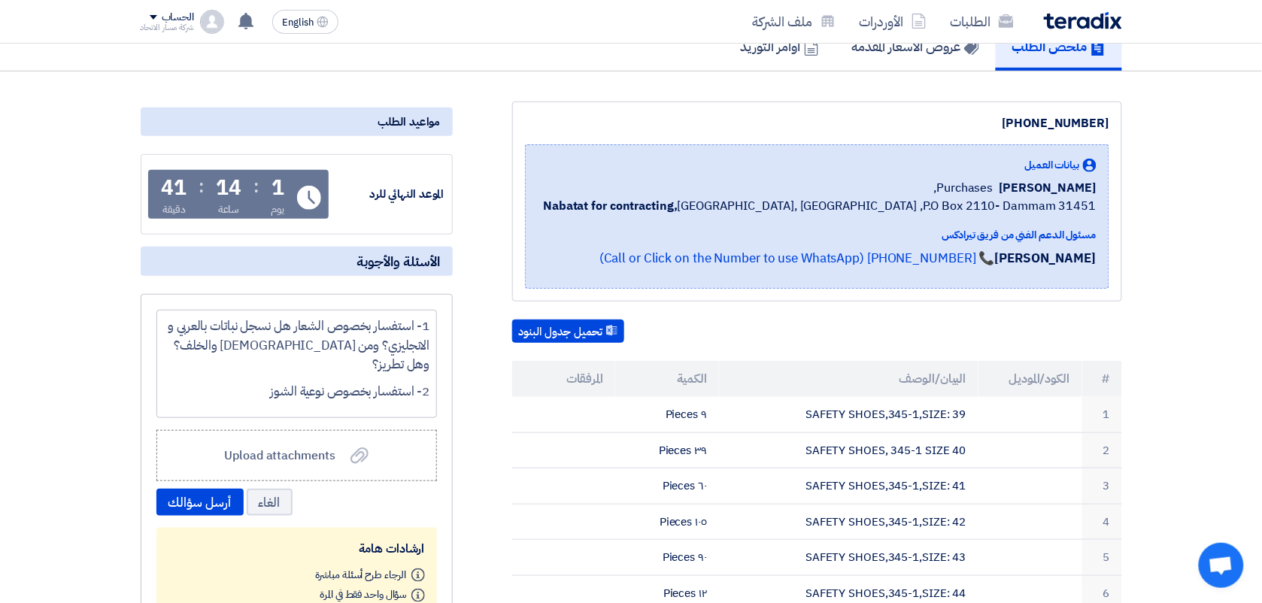
scroll to position [126, 0]
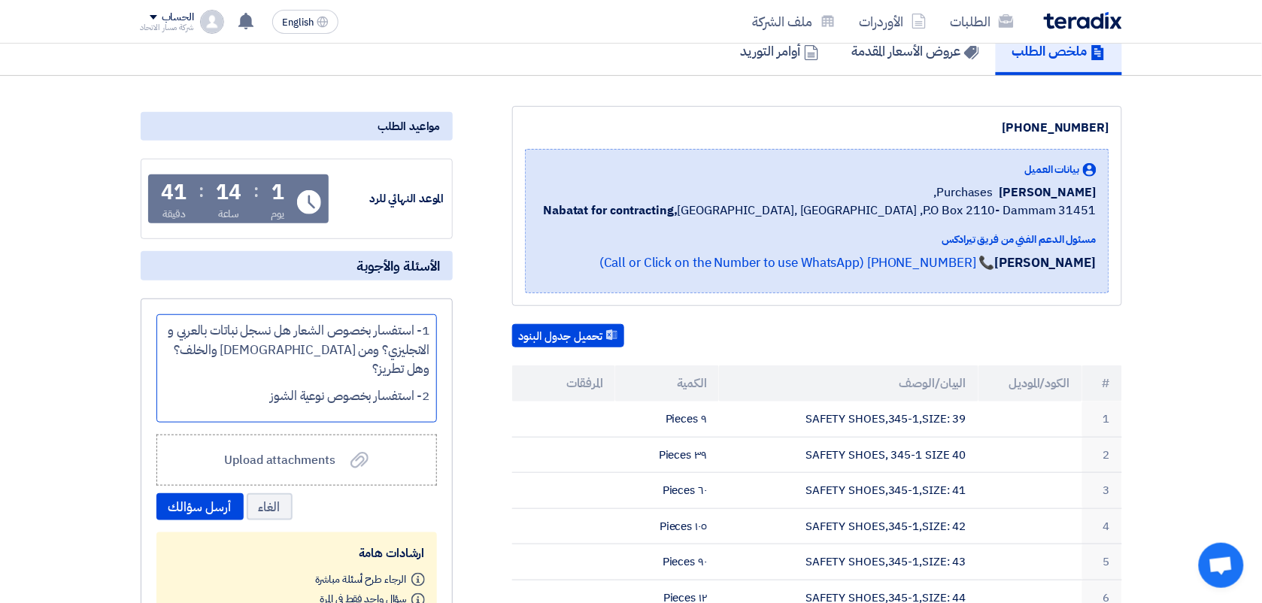
click at [418, 355] on span "1- استفسار بخصوص الشعار هل نسجل نباتات بالعربي و الانجليزي؟ ومن [DEMOGRAPHIC_DA…" at bounding box center [297, 349] width 265 height 57
click at [421, 387] on span "2- استفسار بخصوص نوعية الشوز" at bounding box center [349, 396] width 159 height 19
click at [426, 387] on span "2- استفسار بخصوص نوعية الشوز" at bounding box center [349, 396] width 159 height 19
click at [220, 493] on button "أرسل سؤالك" at bounding box center [199, 506] width 87 height 27
